Goal: Task Accomplishment & Management: Complete application form

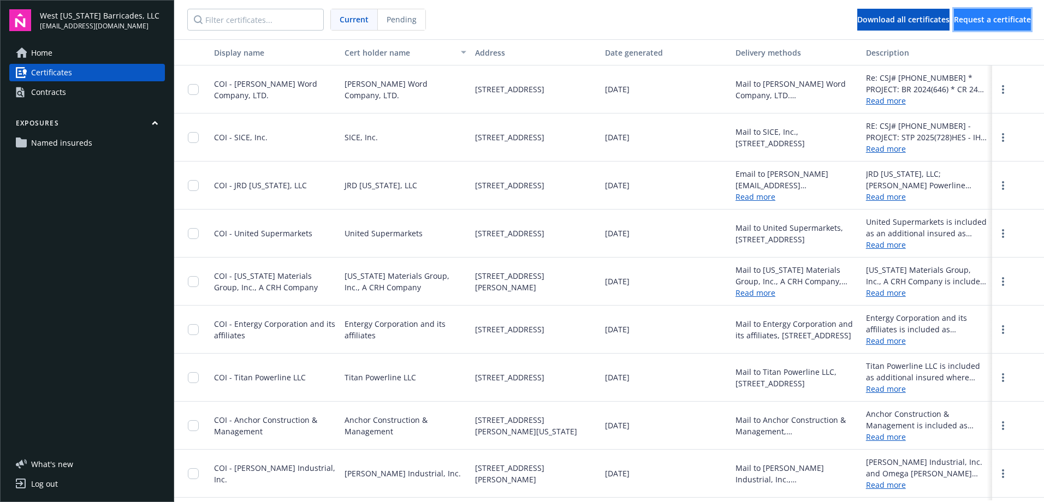
click at [976, 15] on span "Request a certificate" at bounding box center [992, 19] width 77 height 10
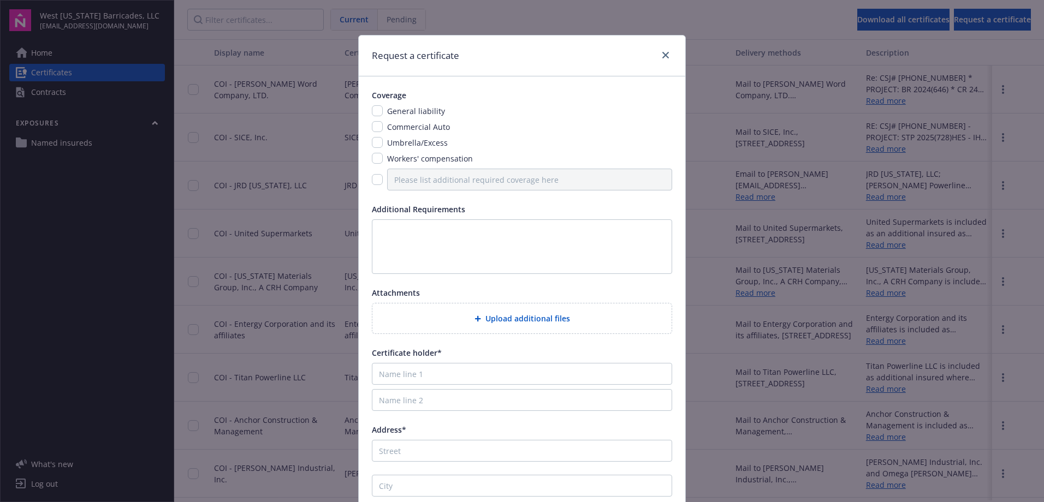
click at [378, 114] on div "General liability" at bounding box center [522, 110] width 300 height 11
drag, startPoint x: 378, startPoint y: 114, endPoint x: 374, endPoint y: 127, distance: 13.8
click at [372, 111] on input "checkbox" at bounding box center [377, 110] width 11 height 11
checkbox input "true"
click at [375, 127] on input "checkbox" at bounding box center [377, 126] width 11 height 11
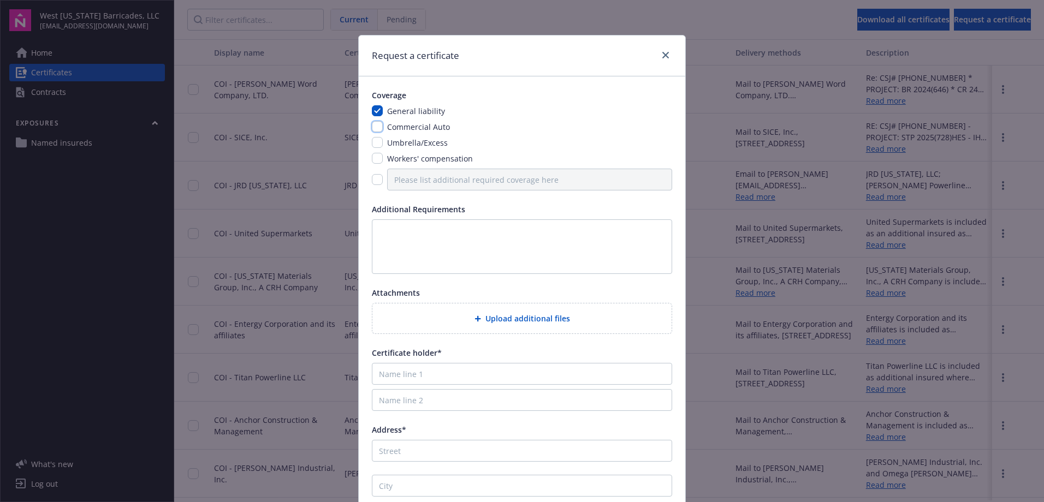
checkbox input "true"
click at [375, 145] on input "checkbox" at bounding box center [377, 142] width 11 height 11
checkbox input "true"
click at [375, 161] on input "checkbox" at bounding box center [377, 158] width 11 height 11
checkbox input "true"
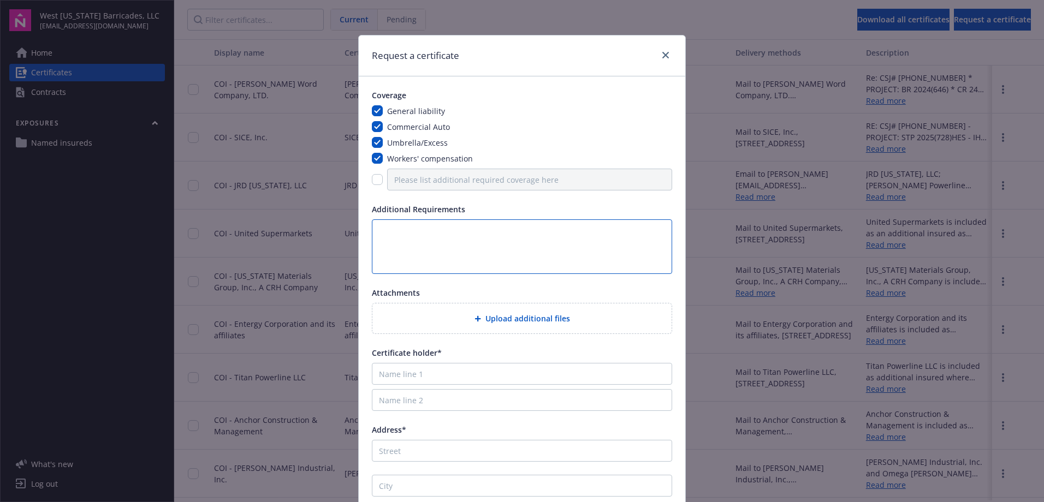
click at [386, 233] on textarea at bounding box center [522, 246] width 300 height 55
click at [484, 230] on textarea at bounding box center [522, 246] width 300 height 55
click at [437, 260] on textarea "Please include all endorsements Desc. of Ops Box: CSJ# BEA-" at bounding box center [522, 246] width 300 height 55
click at [487, 265] on textarea "Please include all endorsements Desc. of Ops Box: CSJ# BEA-25-7028 *" at bounding box center [522, 246] width 300 height 55
click at [649, 265] on textarea "Please include all endorsements Desc. of Ops Box: CSJ# BEA-25-7028 * [PERSON_NA…" at bounding box center [522, 246] width 300 height 55
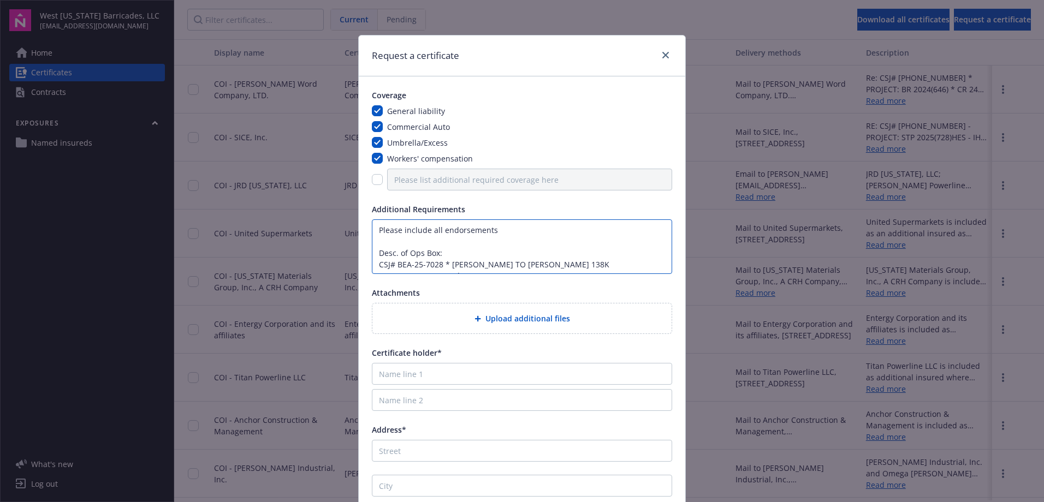
scroll to position [8, 0]
type textarea "Please include all endorsements Desc. of Ops Box: CSJ# BEA-25-7028 * [PERSON_NA…"
click at [390, 367] on input "Name line 1" at bounding box center [522, 374] width 300 height 22
type input "c"
type input "Chain Electric"
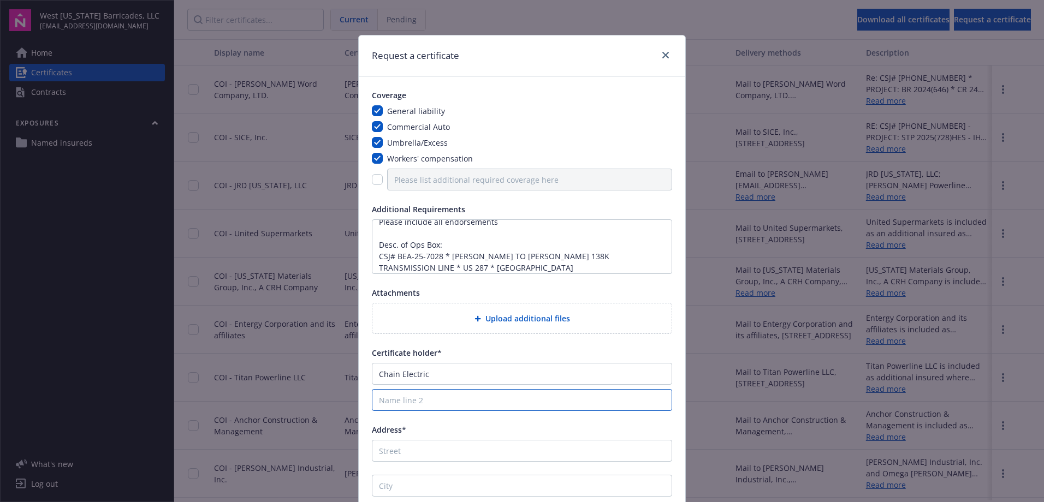
type input "Chain Electric"
type input "[STREET_ADDRESS]"
type input "Hattiesburg"
type input "MS"
type input "39401"
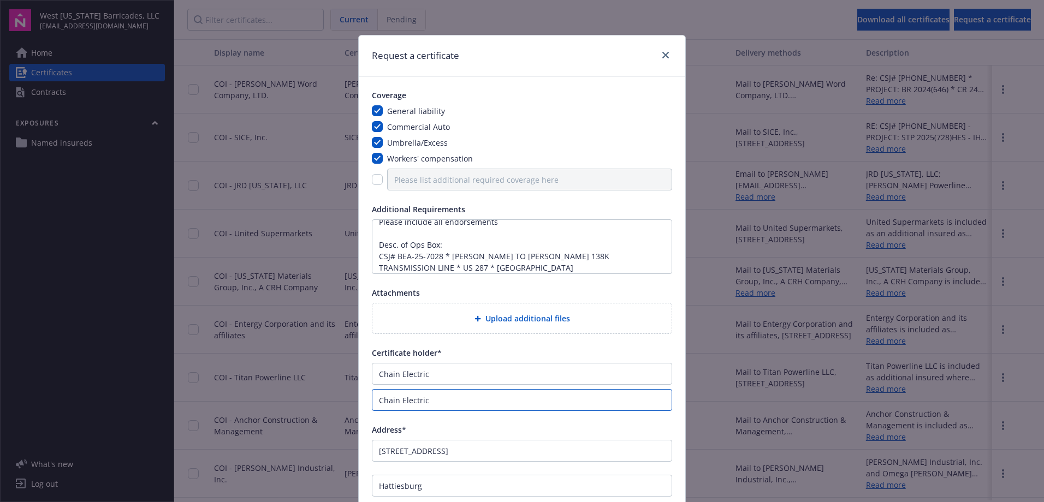
drag, startPoint x: 444, startPoint y: 399, endPoint x: 331, endPoint y: 400, distance: 113.0
click at [331, 400] on div "Request a certificate Coverage General liability Commercial Auto Umbrella/Exces…" at bounding box center [522, 251] width 1044 height 502
click at [461, 379] on input "Chain Electric" at bounding box center [522, 374] width 300 height 22
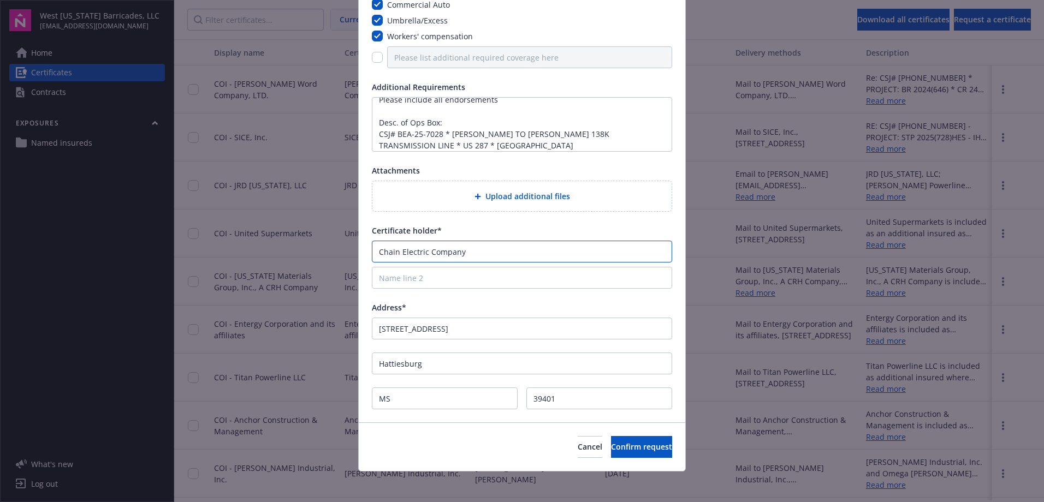
scroll to position [127, 0]
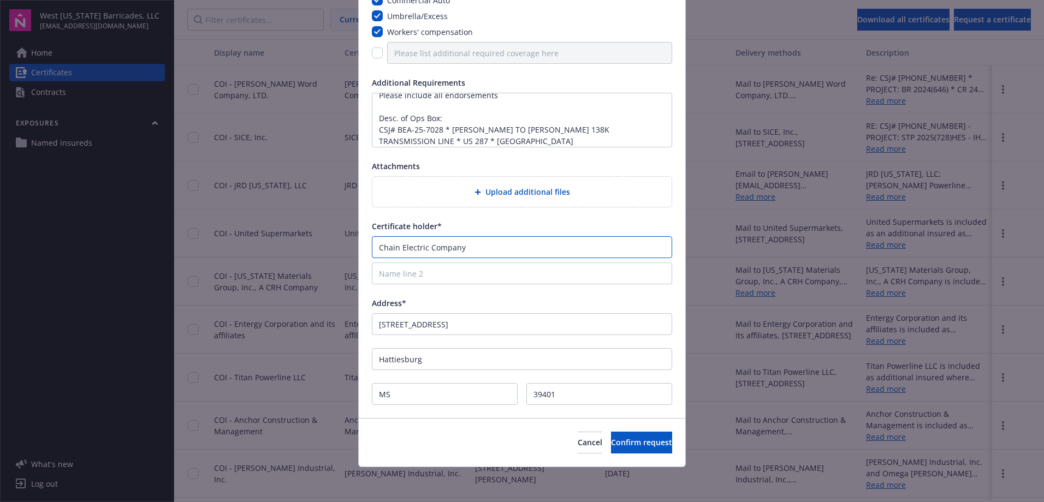
type input "Chain Electric Company"
drag, startPoint x: 400, startPoint y: 323, endPoint x: 406, endPoint y: 330, distance: 9.4
click at [400, 323] on input "[STREET_ADDRESS]" at bounding box center [522, 324] width 300 height 22
type input "[STREET_ADDRESS]"
click at [611, 441] on span "Confirm request" at bounding box center [641, 442] width 61 height 10
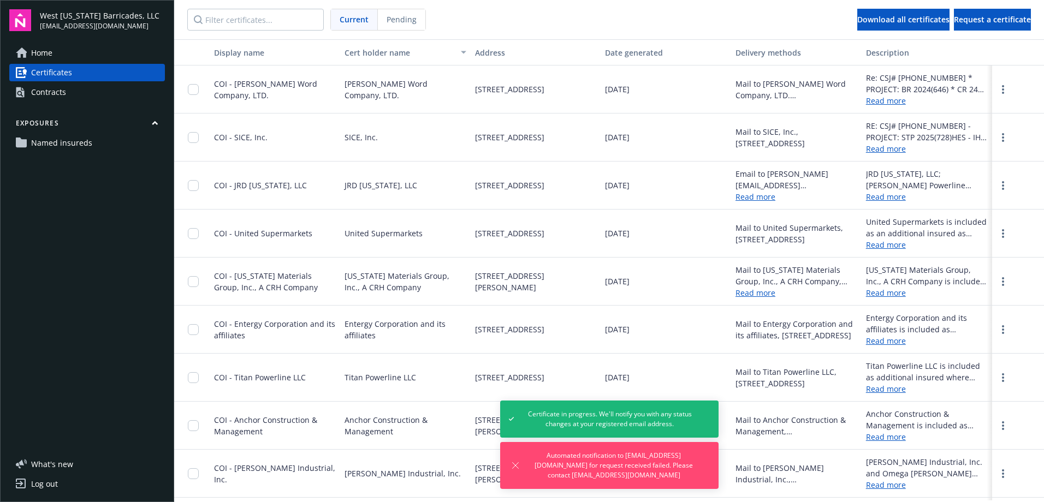
drag, startPoint x: 37, startPoint y: 486, endPoint x: 97, endPoint y: 343, distance: 155.1
click at [36, 486] on div "Log out" at bounding box center [44, 484] width 27 height 17
